Goal: Task Accomplishment & Management: Manage account settings

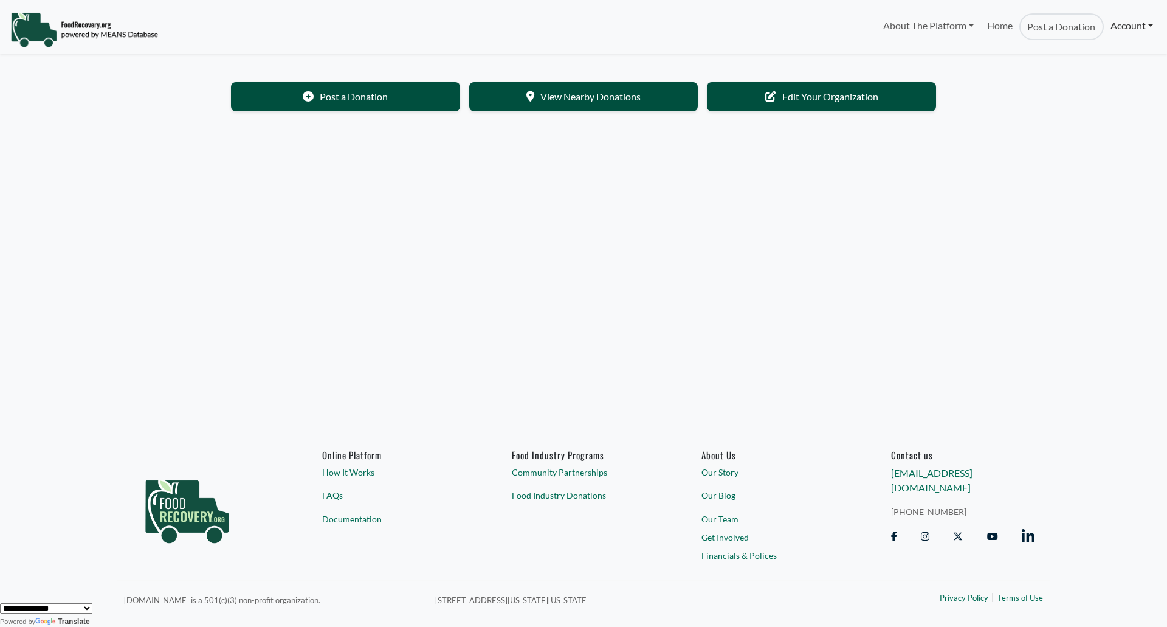
click at [1104, 26] on link "Account" at bounding box center [1132, 25] width 56 height 24
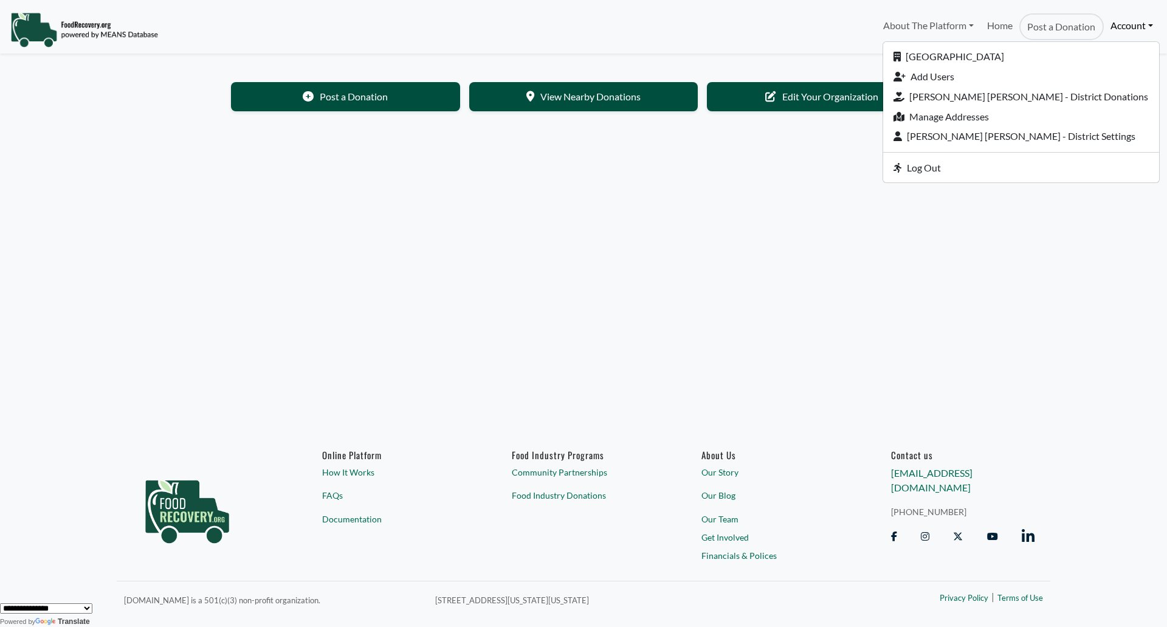
click at [1124, 22] on link "Account" at bounding box center [1132, 25] width 56 height 24
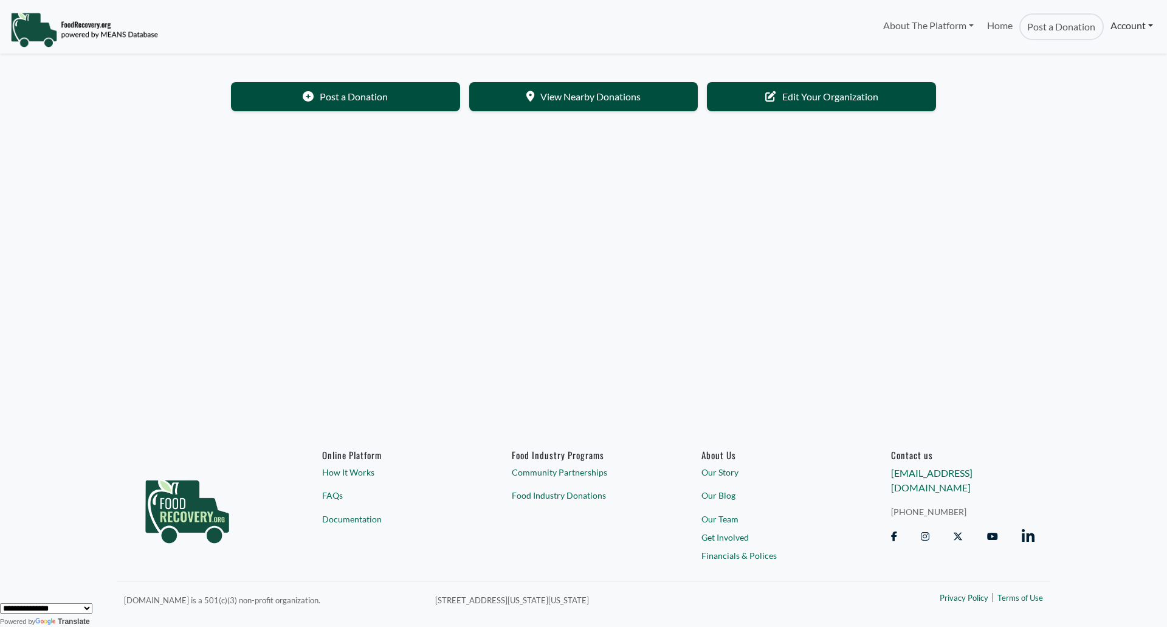
click at [1113, 25] on link "Account" at bounding box center [1132, 25] width 56 height 24
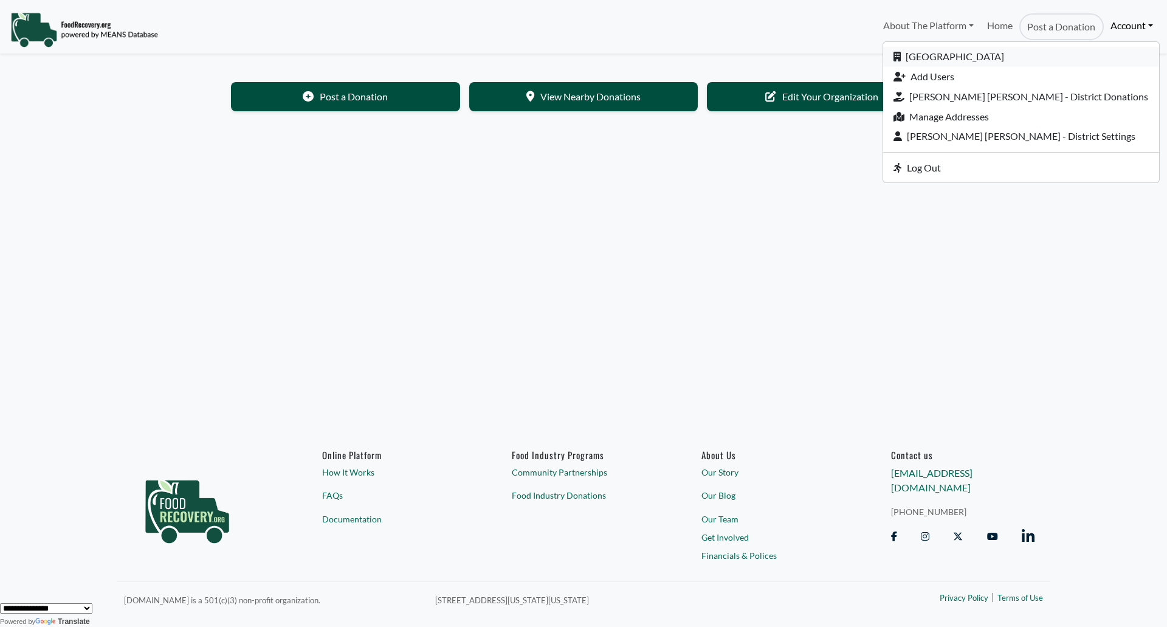
click at [1031, 53] on link "[GEOGRAPHIC_DATA]" at bounding box center [1021, 57] width 276 height 20
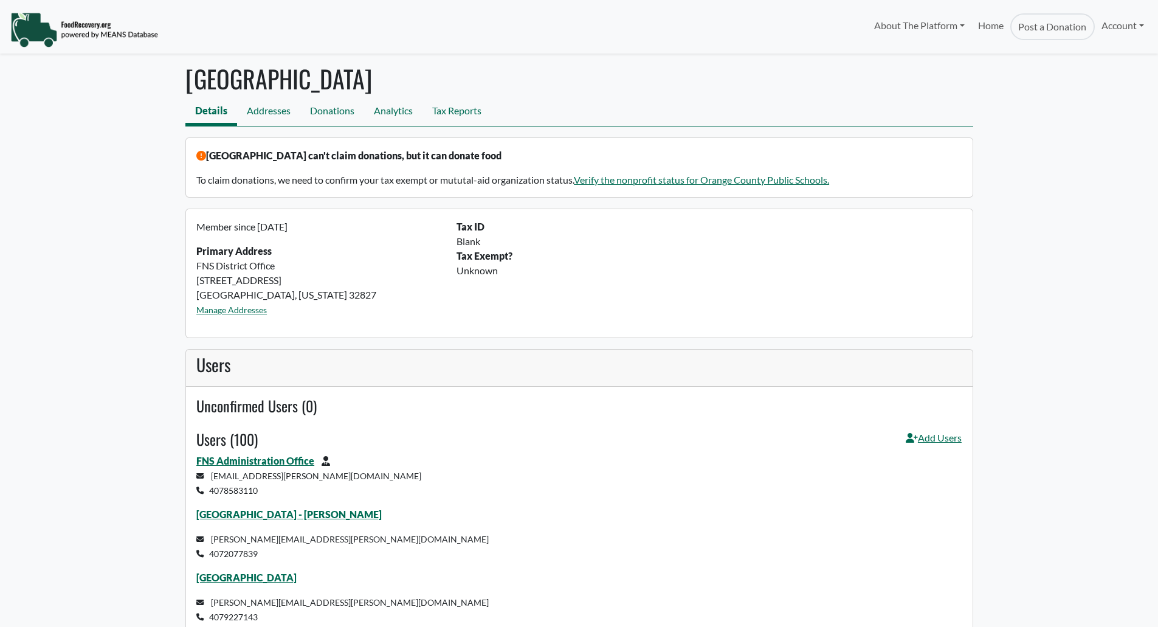
select select "Language Translate Widget"
click at [447, 98] on link "Tax Reports" at bounding box center [456, 111] width 69 height 27
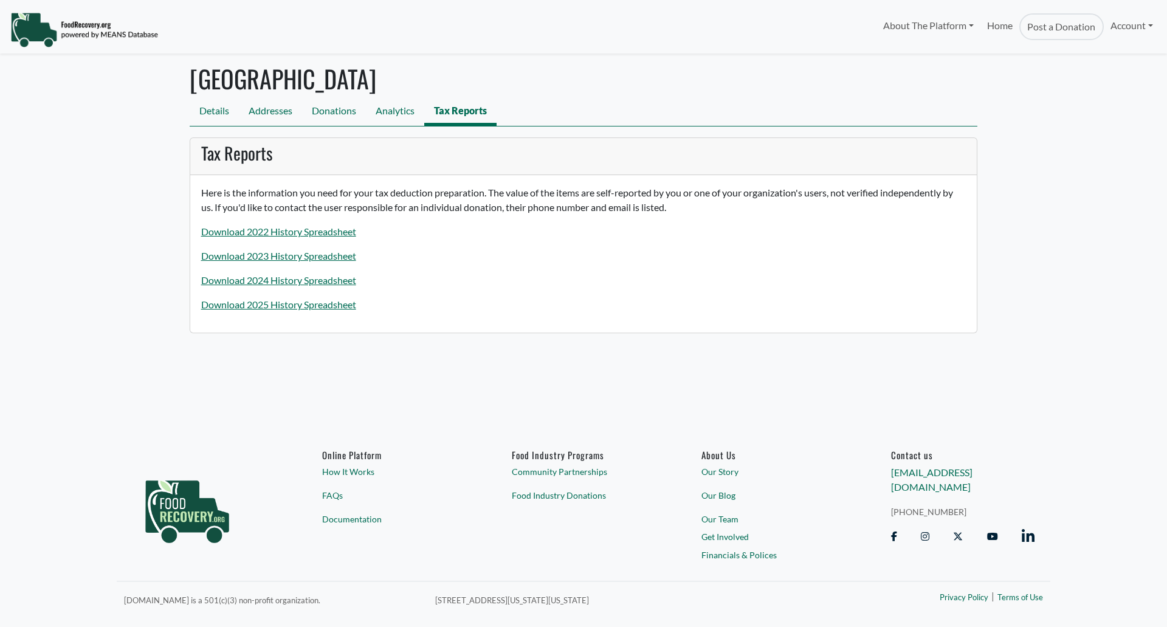
select select "Language Translate Widget"
